Goal: Find specific page/section: Find specific page/section

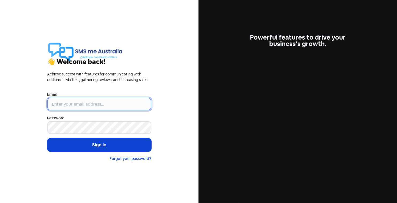
type input "[PERSON_NAME][EMAIL_ADDRESS][DOMAIN_NAME]"
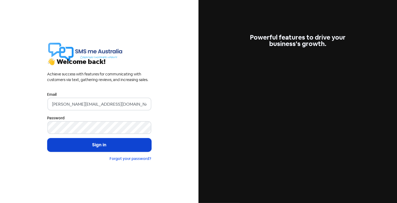
click at [95, 147] on button "Sign in" at bounding box center [99, 144] width 104 height 13
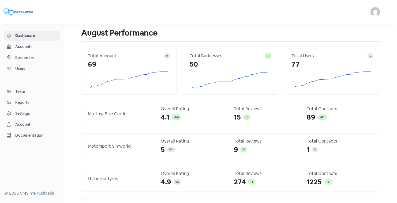
click at [23, 57] on span "Businesses" at bounding box center [36, 58] width 42 height 6
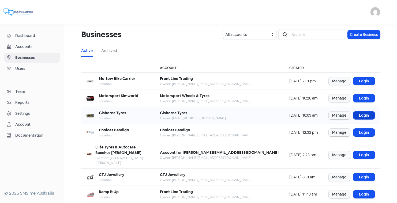
click at [361, 116] on link "Login" at bounding box center [363, 116] width 21 height 8
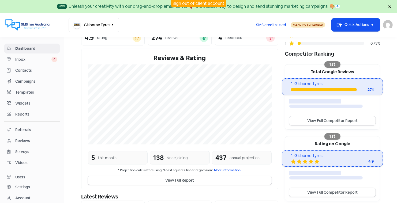
scroll to position [87, 0]
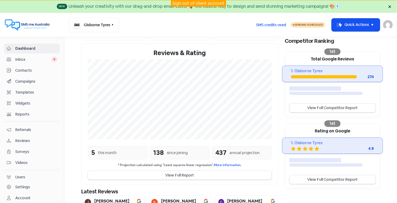
click at [25, 138] on span "Reviews" at bounding box center [36, 141] width 42 height 6
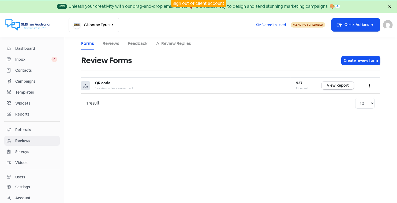
click at [112, 43] on link "Reviews" at bounding box center [111, 43] width 17 height 6
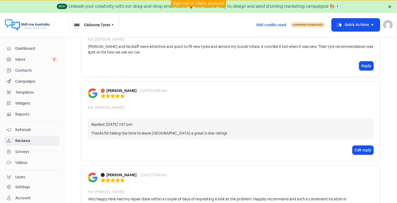
scroll to position [308, 0]
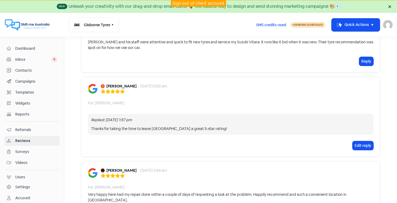
click at [27, 47] on span "Dashboard" at bounding box center [36, 49] width 42 height 6
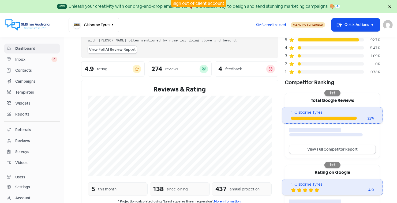
scroll to position [44, 0]
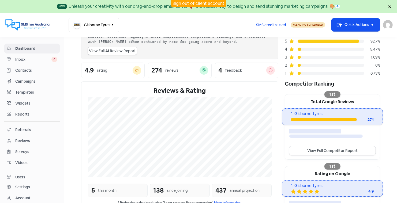
click at [22, 138] on span "Reviews" at bounding box center [36, 141] width 42 height 6
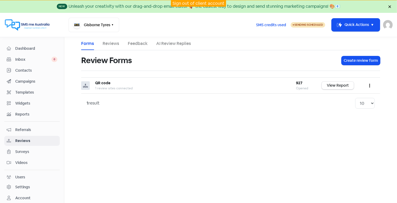
click at [111, 44] on link "Reviews" at bounding box center [111, 43] width 17 height 6
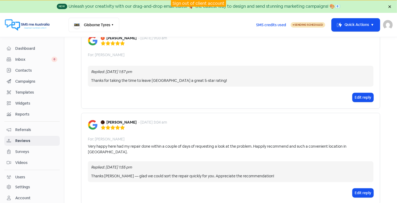
scroll to position [358, 0]
